Goal: Information Seeking & Learning: Learn about a topic

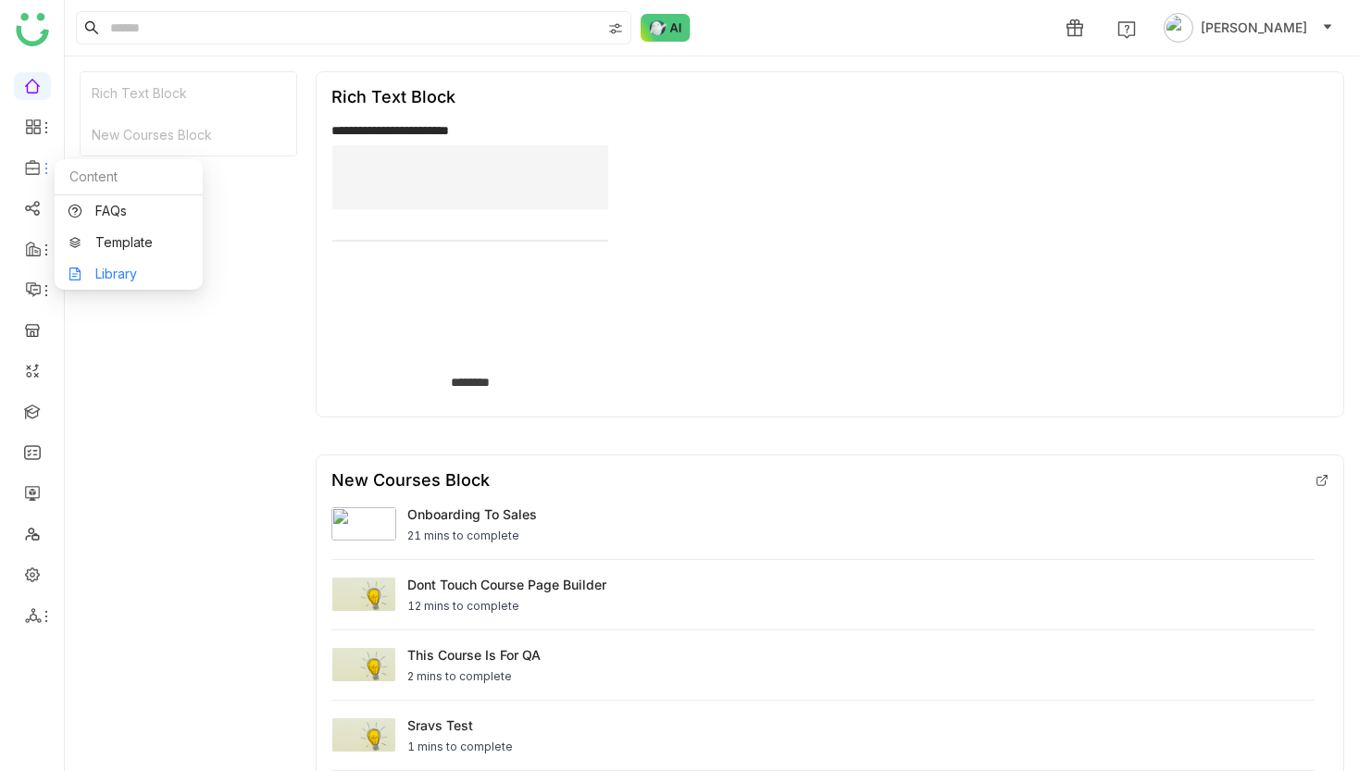
click at [133, 272] on link "Library" at bounding box center [129, 274] width 120 height 13
click at [120, 270] on link "Library" at bounding box center [129, 274] width 120 height 13
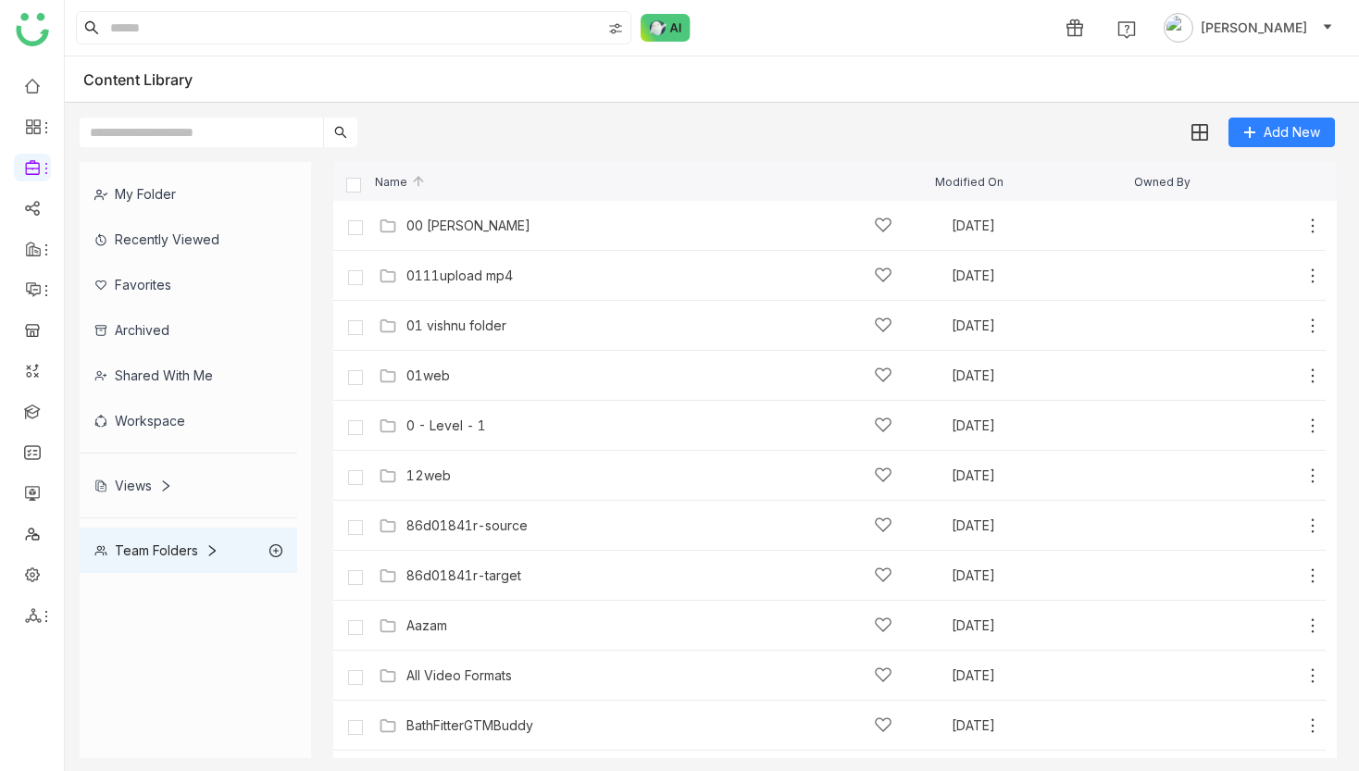
click at [210, 198] on div "My Folder" at bounding box center [189, 193] width 218 height 45
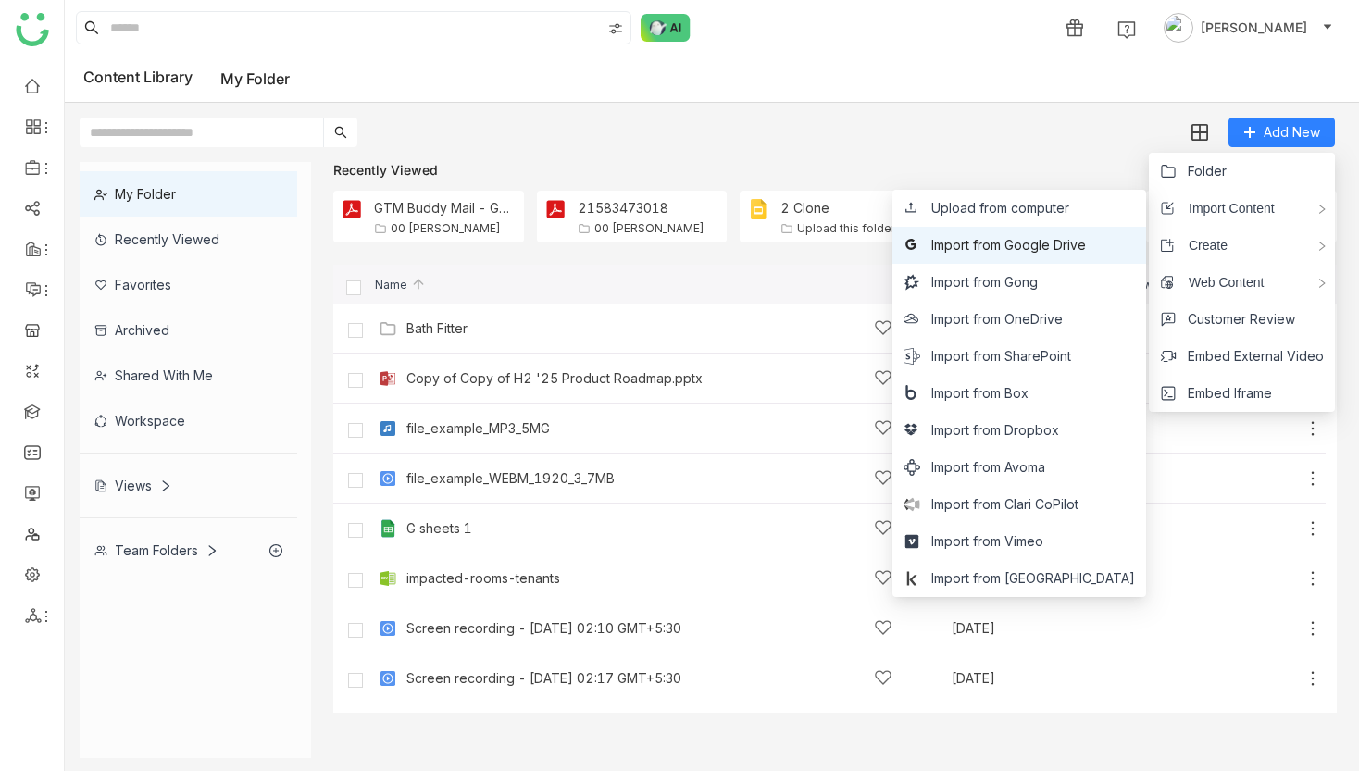
click at [1071, 244] on span "Import from Google Drive" at bounding box center [1009, 245] width 155 height 20
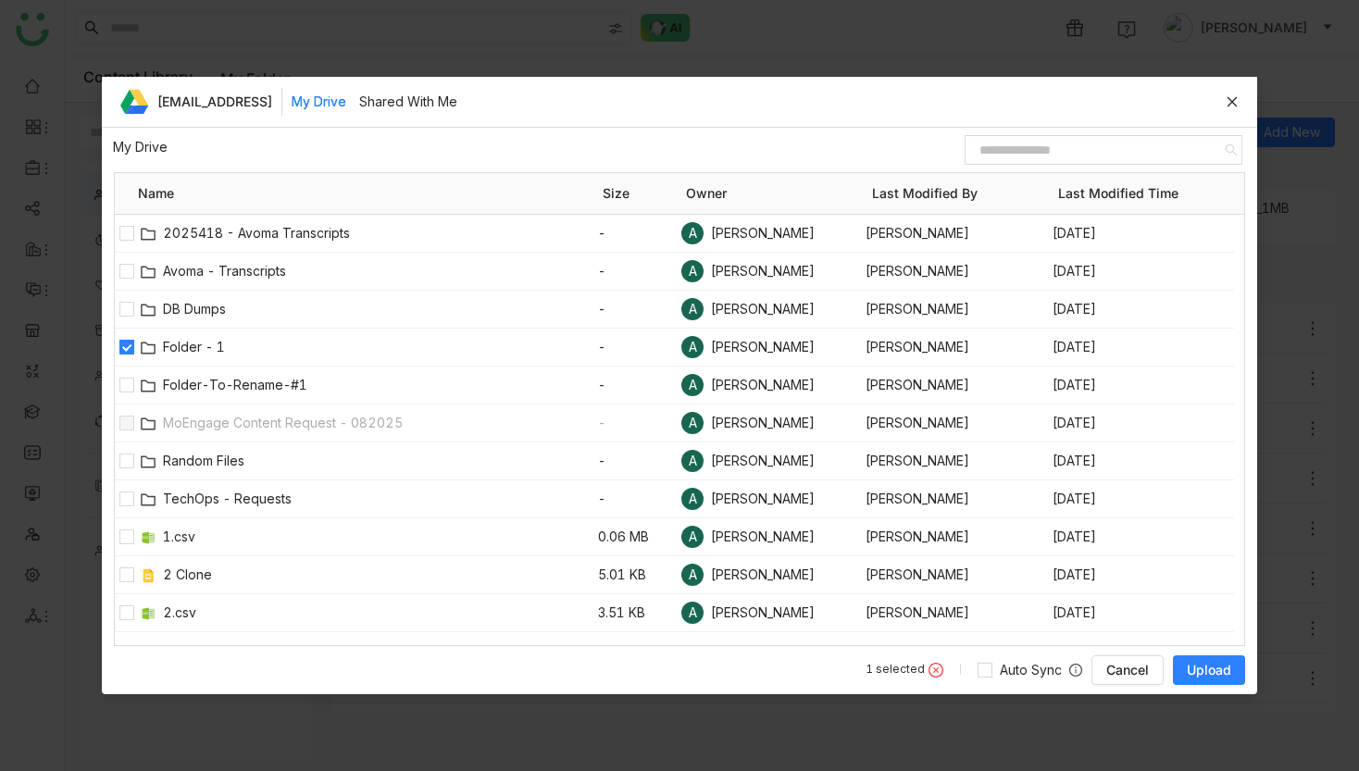
click at [1212, 667] on span "Upload" at bounding box center [1209, 670] width 44 height 19
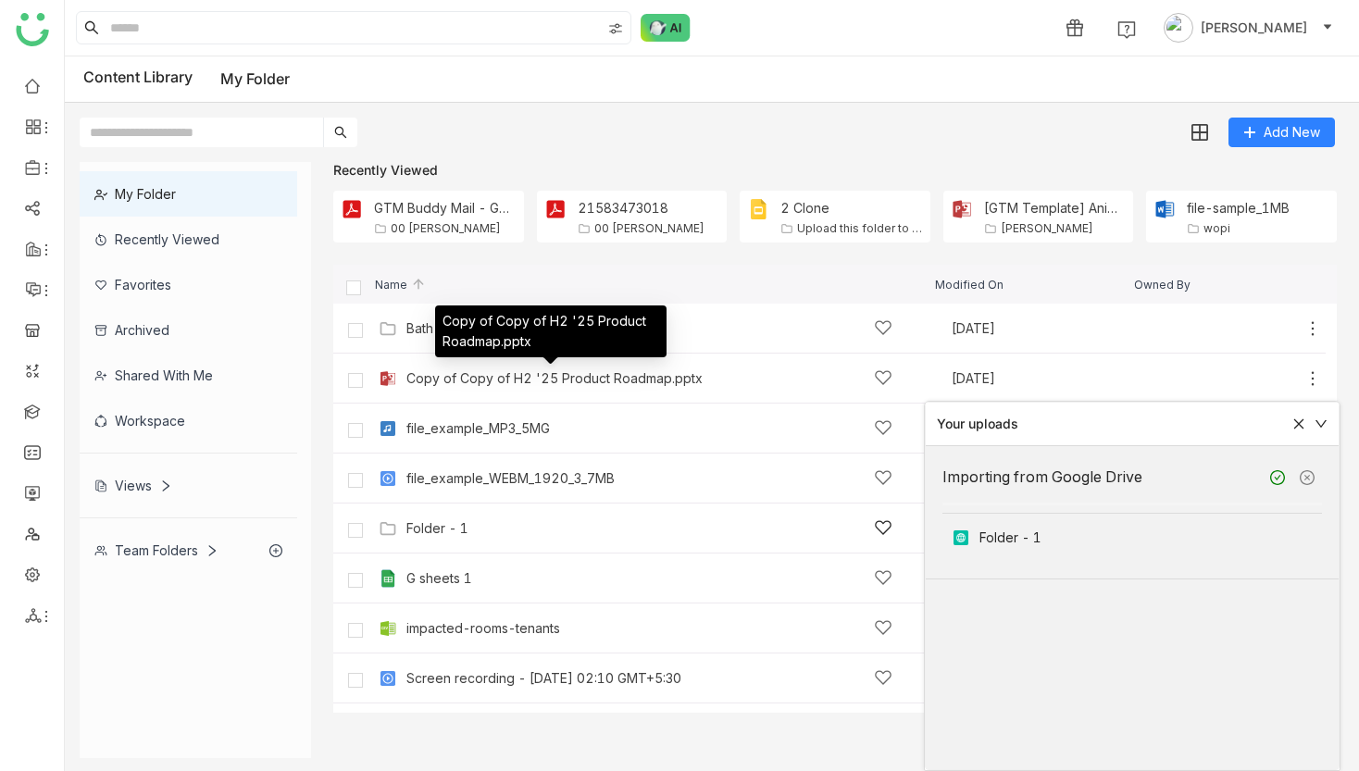
click at [465, 536] on div "Folder - 1" at bounding box center [650, 528] width 486 height 19
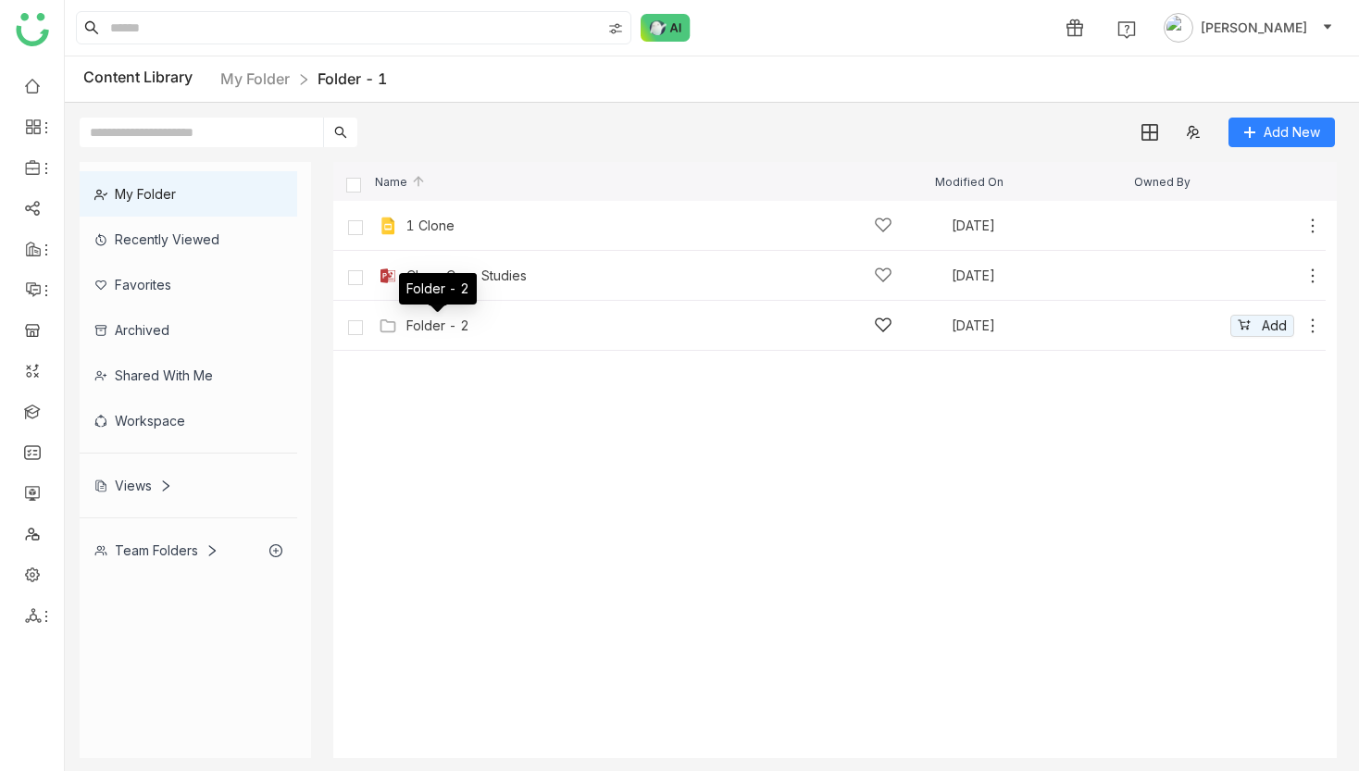
click at [422, 326] on div "Folder - 2" at bounding box center [438, 326] width 63 height 15
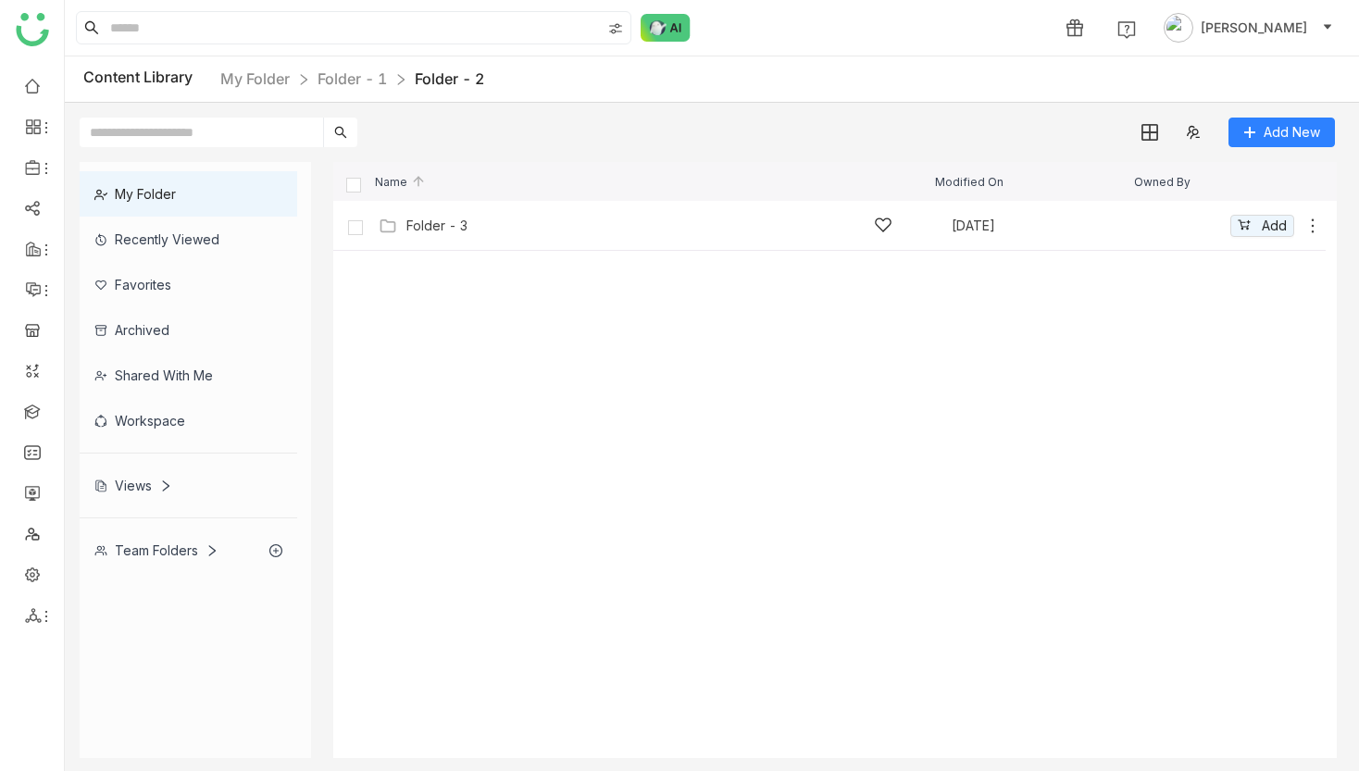
click at [428, 242] on div "Folder - 3 [DATE] Add" at bounding box center [829, 226] width 993 height 50
click at [434, 224] on div "Folder - 3" at bounding box center [437, 226] width 61 height 15
click at [476, 223] on div "API Documentation" at bounding box center [464, 226] width 115 height 15
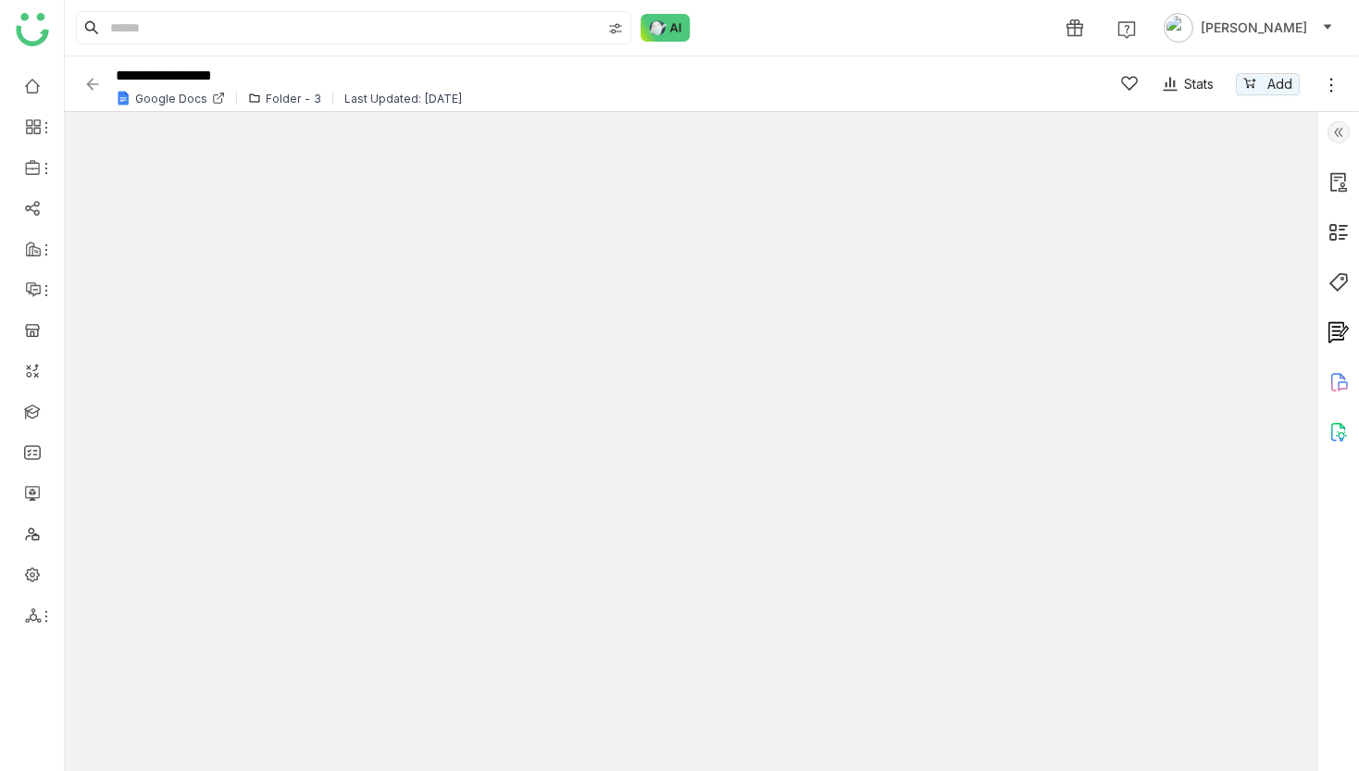
type input "*"
click at [256, 104] on img at bounding box center [254, 98] width 13 height 13
click at [139, 99] on div "Google Docs" at bounding box center [171, 99] width 72 height 14
click at [221, 101] on div "Google Docs" at bounding box center [173, 98] width 125 height 15
click at [218, 97] on icon at bounding box center [221, 97] width 6 height 6
